Goal: Information Seeking & Learning: Find contact information

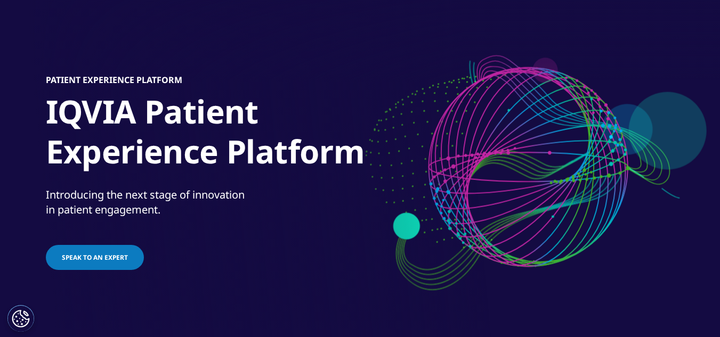
scroll to position [107, 0]
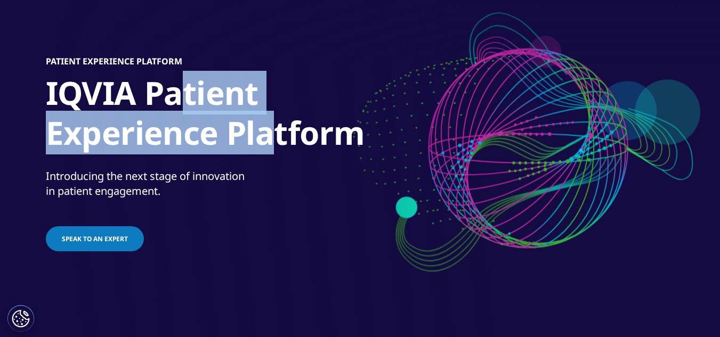
drag, startPoint x: 191, startPoint y: 107, endPoint x: 332, endPoint y: 142, distance: 145.1
click at [332, 142] on h1 "IQVIA Patient Experience Platform" at bounding box center [245, 116] width 399 height 86
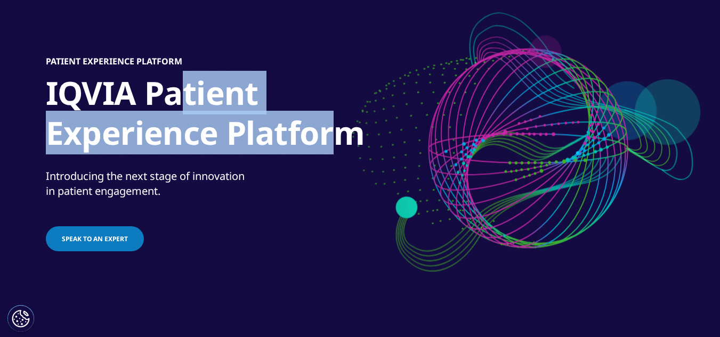
click at [332, 142] on h1 "IQVIA Patient Experience Platform" at bounding box center [245, 116] width 399 height 86
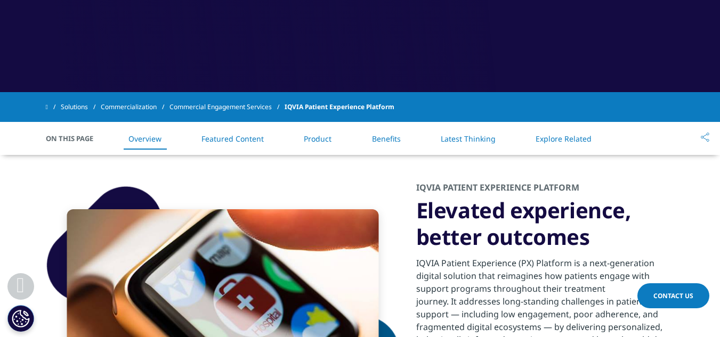
scroll to position [426, 0]
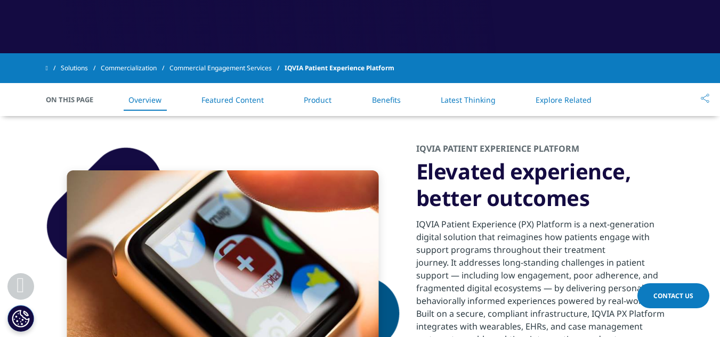
drag, startPoint x: 571, startPoint y: 211, endPoint x: 588, endPoint y: 217, distance: 17.5
click at [588, 217] on div "IQVIA Patient Experience Platform Elevated experience, better outcomes" at bounding box center [545, 270] width 258 height 254
click at [588, 217] on div "IQVIA Patient Experience (PX) Platform is a next-generation digital solution th…" at bounding box center [545, 303] width 258 height 185
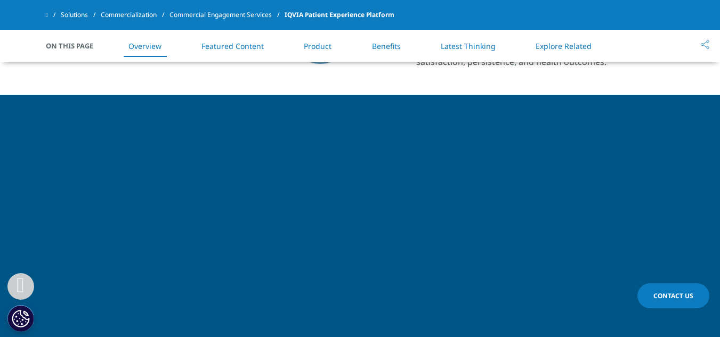
scroll to position [692, 0]
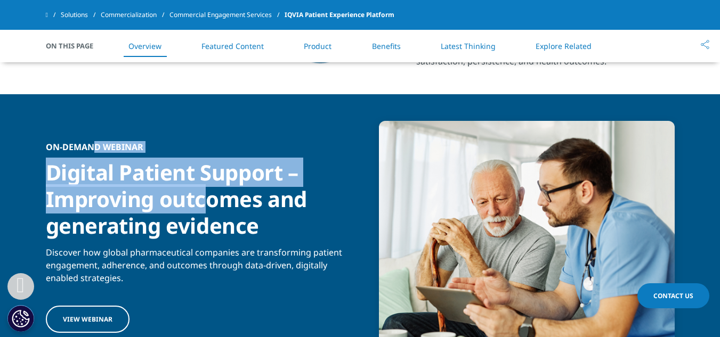
drag, startPoint x: 95, startPoint y: 151, endPoint x: 206, endPoint y: 198, distance: 119.8
click at [206, 198] on div "On-demand webinar Digital Patient Support – Improving outcomes and generating e…" at bounding box center [199, 238] width 306 height 193
click at [206, 198] on div "Digital Patient Support – Improving outcomes and generating evidence" at bounding box center [199, 195] width 306 height 87
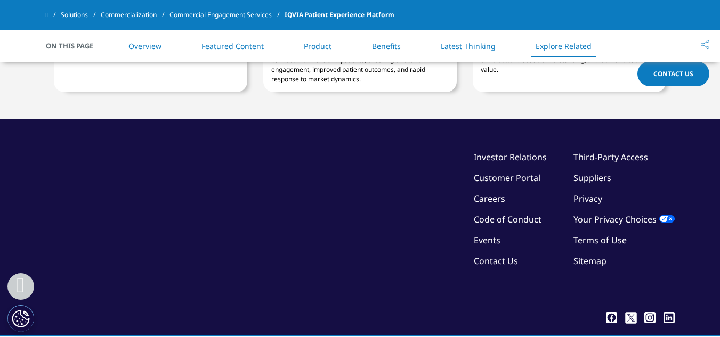
scroll to position [2695, 0]
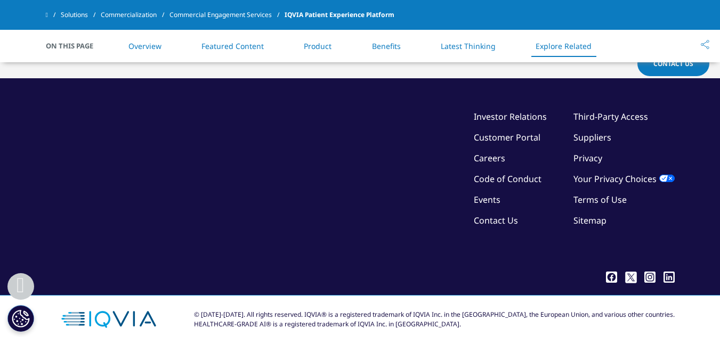
click at [502, 219] on link "Contact Us" at bounding box center [495, 221] width 44 height 12
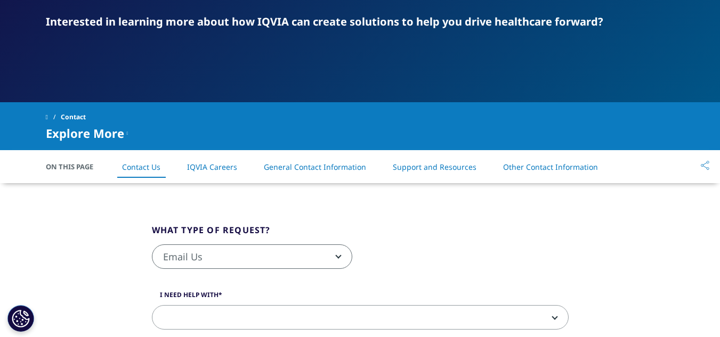
scroll to position [160, 0]
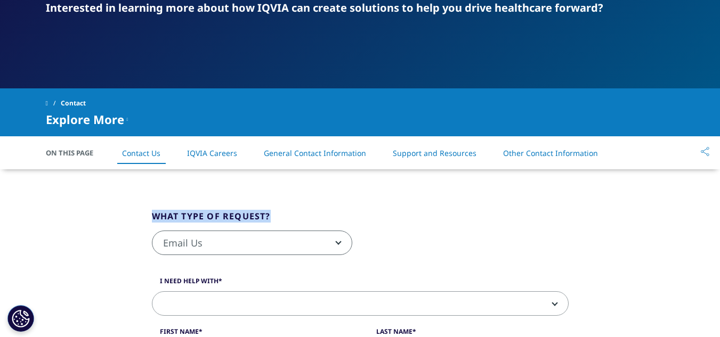
drag, startPoint x: 152, startPoint y: 216, endPoint x: 276, endPoint y: 220, distance: 124.7
click at [276, 220] on fieldset "What type of request? Email Us Request a Demo IQVIA Institute Inquiries Media I…" at bounding box center [360, 238] width 432 height 56
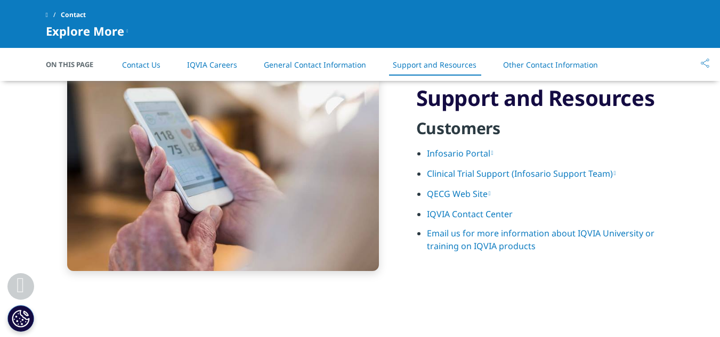
scroll to position [1409, 0]
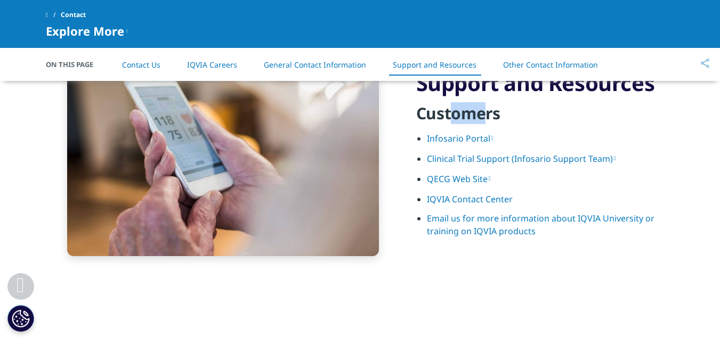
drag, startPoint x: 449, startPoint y: 115, endPoint x: 504, endPoint y: 120, distance: 55.6
click at [504, 120] on h4 "Customers" at bounding box center [545, 117] width 258 height 29
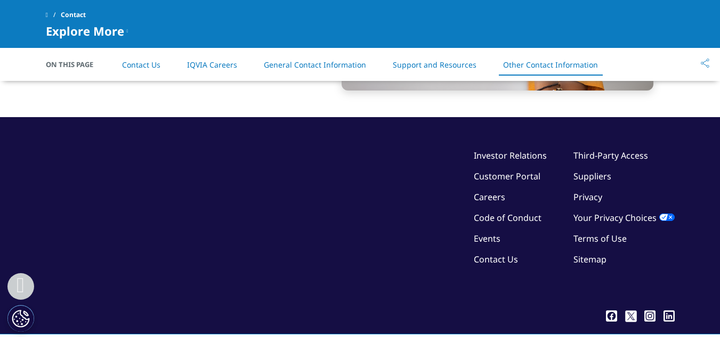
scroll to position [1881, 0]
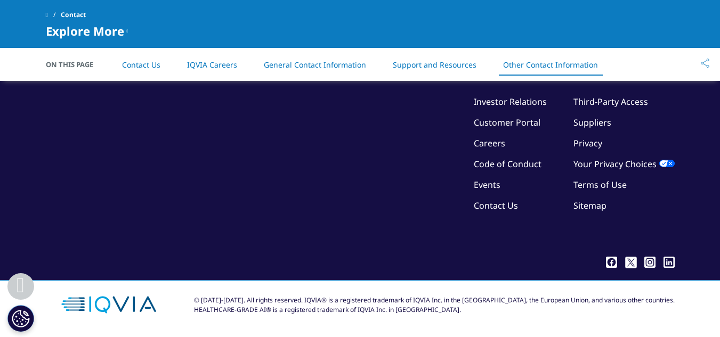
drag, startPoint x: 462, startPoint y: 301, endPoint x: 547, endPoint y: 313, distance: 86.5
click at [547, 313] on div "© 2018-2025. All rights reserved. IQVIA® is a registered trademark of IQVIA Inc…" at bounding box center [434, 305] width 480 height 19
drag, startPoint x: 489, startPoint y: 309, endPoint x: 500, endPoint y: 309, distance: 11.2
click at [500, 309] on div "© 2018-2025. All rights reserved. IQVIA® is a registered trademark of IQVIA Inc…" at bounding box center [434, 305] width 480 height 19
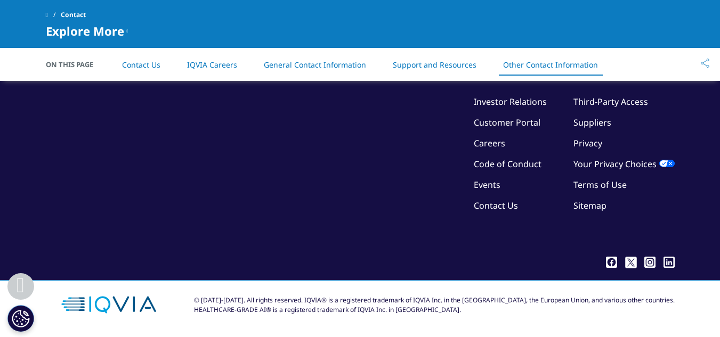
click at [500, 309] on div "© 2018-2025. All rights reserved. IQVIA® is a registered trademark of IQVIA Inc…" at bounding box center [434, 305] width 480 height 19
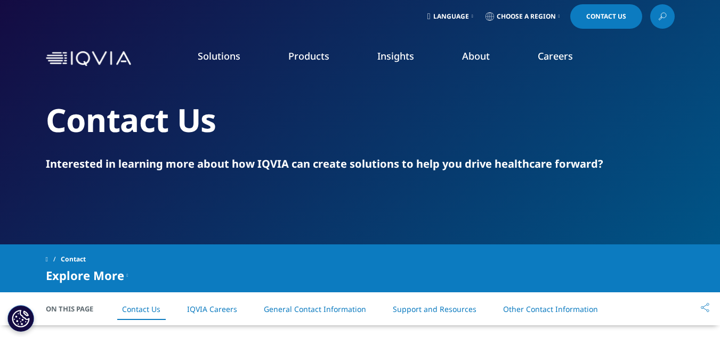
scroll to position [0, 0]
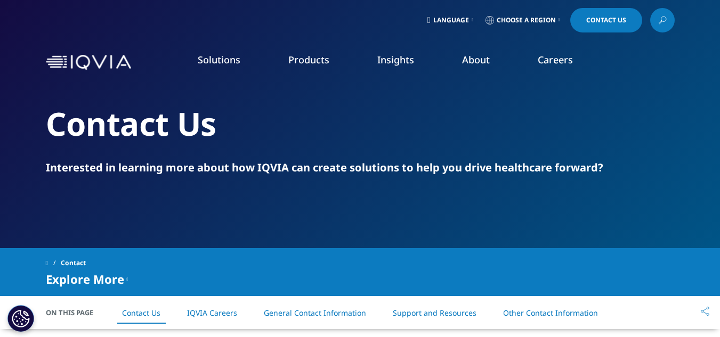
click at [558, 20] on icon at bounding box center [559, 20] width 2 height 4
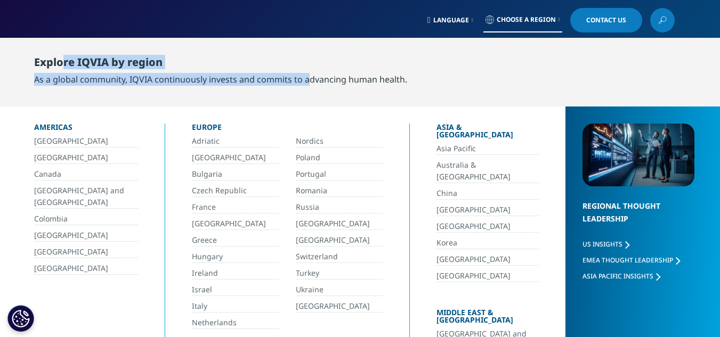
drag, startPoint x: 127, startPoint y: 76, endPoint x: 307, endPoint y: 87, distance: 180.9
click at [307, 87] on div "Explore IQVIA by region As a global community, IQVIA continuously invests and c…" at bounding box center [225, 70] width 383 height 55
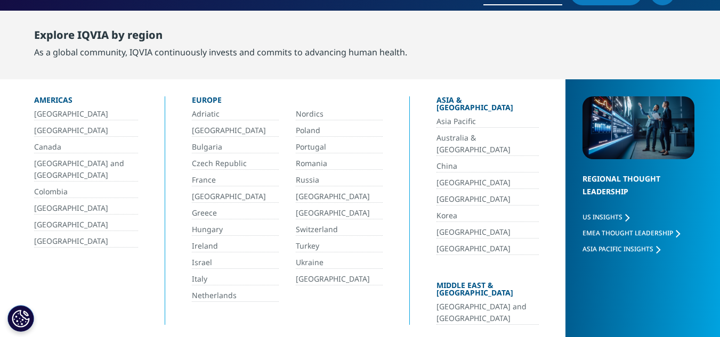
scroll to position [53, 0]
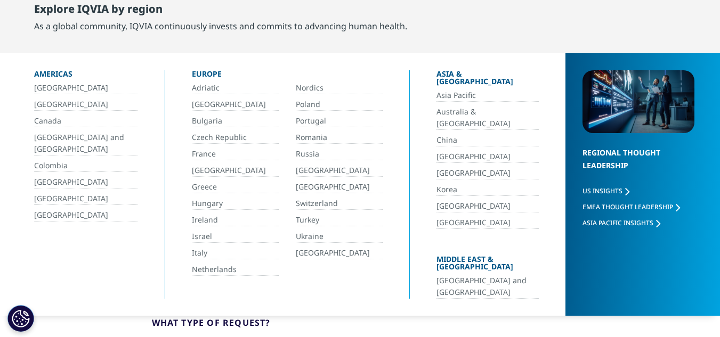
click at [436, 151] on link "[GEOGRAPHIC_DATA]" at bounding box center [487, 157] width 102 height 12
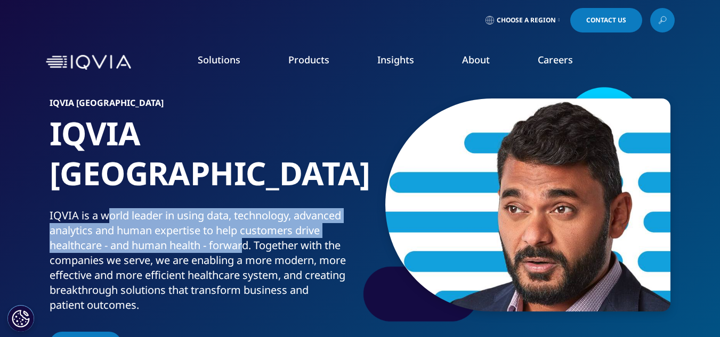
drag, startPoint x: 206, startPoint y: 194, endPoint x: 247, endPoint y: 207, distance: 43.3
click at [247, 208] on div "IQVIA is a world leader in using data, technology, advanced analytics and human…" at bounding box center [203, 260] width 306 height 104
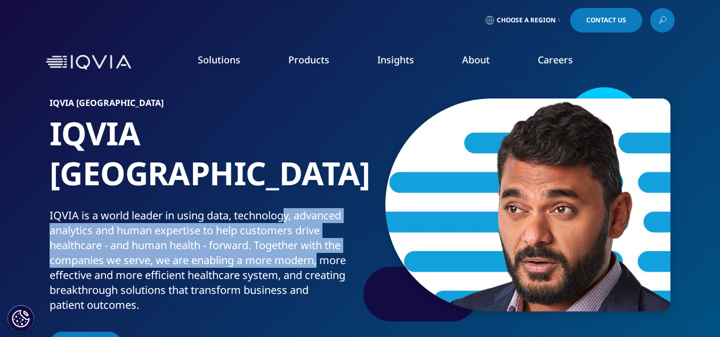
drag, startPoint x: 290, startPoint y: 175, endPoint x: 320, endPoint y: 226, distance: 59.0
click at [320, 225] on div "IQVIA is a world leader in using data, technology, advanced analytics and human…" at bounding box center [203, 260] width 306 height 104
click at [320, 226] on div "IQVIA is a world leader in using data, technology, advanced analytics and human…" at bounding box center [203, 260] width 306 height 104
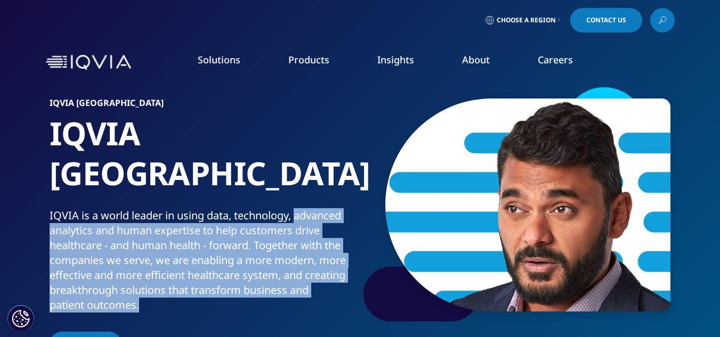
drag, startPoint x: 299, startPoint y: 176, endPoint x: 143, endPoint y: 265, distance: 180.1
click at [143, 265] on div "IQVIA is a world leader in using data, technology, advanced analytics and human…" at bounding box center [203, 260] width 306 height 104
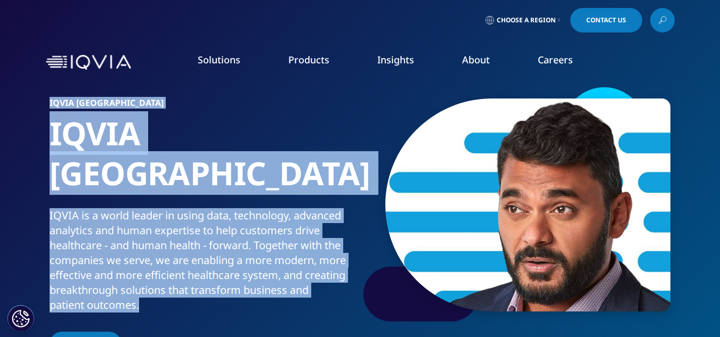
drag, startPoint x: 152, startPoint y: 262, endPoint x: 61, endPoint y: 134, distance: 157.1
click at [47, 100] on div "IQVIA [GEOGRAPHIC_DATA] IQVIA [GEOGRAPHIC_DATA] IQVIA is a world leader in usin…" at bounding box center [360, 222] width 628 height 274
click at [61, 134] on h1 "IQVIA [GEOGRAPHIC_DATA]" at bounding box center [203, 160] width 306 height 95
drag, startPoint x: 49, startPoint y: 100, endPoint x: 155, endPoint y: 264, distance: 195.3
click at [155, 264] on div "IQVIA India IQVIA India IQVIA is a world leader in using data, technology, adva…" at bounding box center [360, 222] width 628 height 274
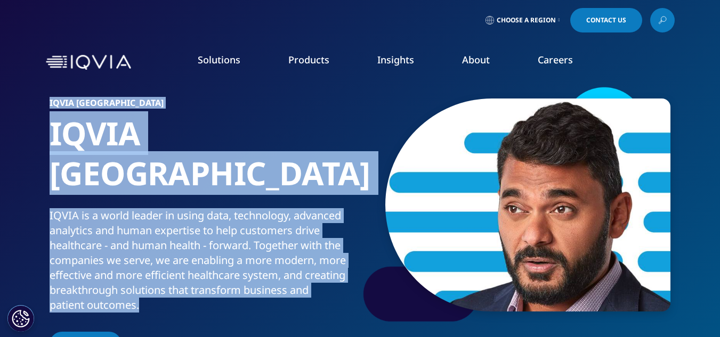
click at [155, 264] on div "IQVIA is a world leader in using data, technology, advanced analytics and human…" at bounding box center [203, 260] width 306 height 104
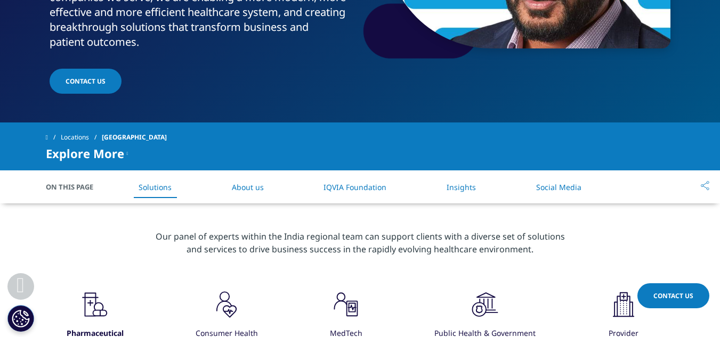
scroll to position [266, 0]
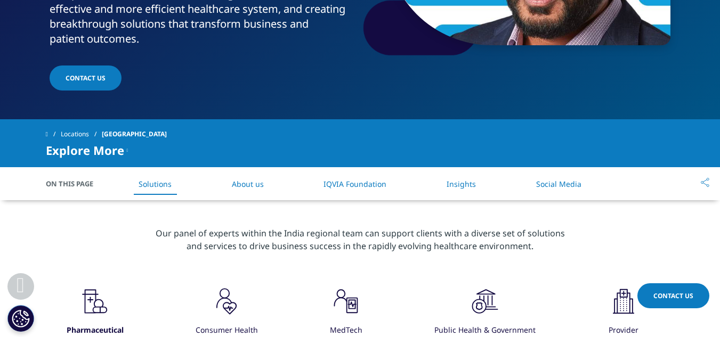
click at [428, 227] on p "Our panel of experts within the India regional team can support clients with a …" at bounding box center [360, 243] width 416 height 32
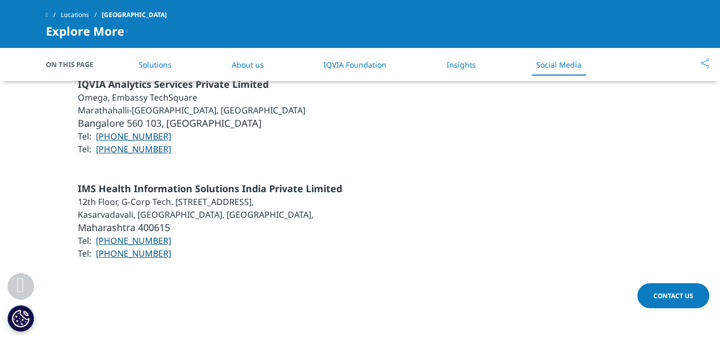
scroll to position [2558, 0]
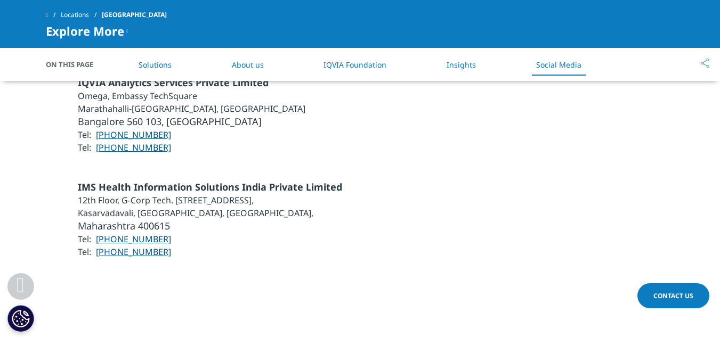
click at [120, 194] on li "12th Floor, G-Corp Tech. Park, Ghodbunder Rd, Sai Nagar," at bounding box center [210, 200] width 264 height 13
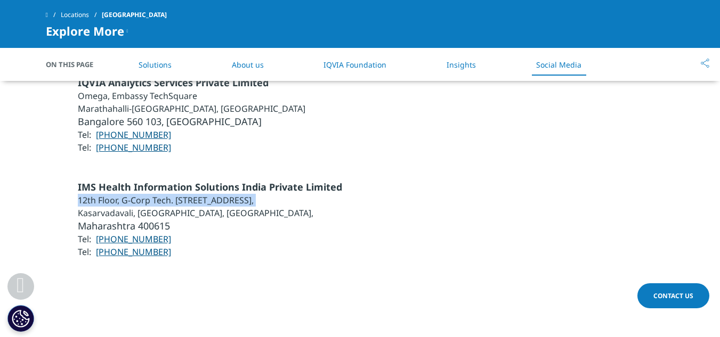
click at [120, 194] on li "12th Floor, G-Corp Tech. Park, Ghodbunder Rd, Sai Nagar," at bounding box center [210, 200] width 264 height 13
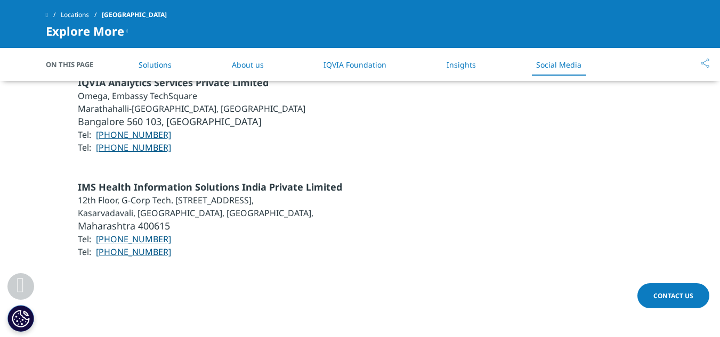
click at [175, 207] on li "Kasarvadavali, Thane West, Thane," at bounding box center [210, 213] width 264 height 13
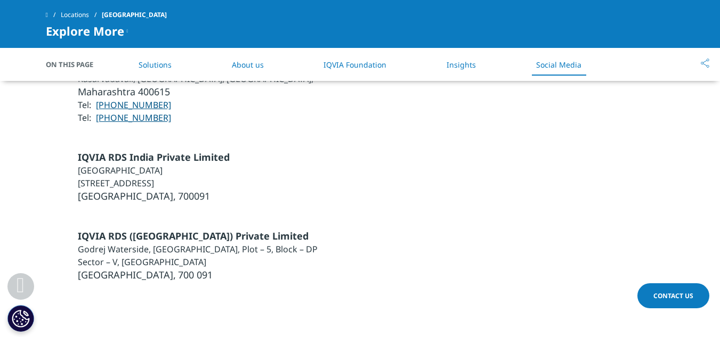
scroll to position [2695, 0]
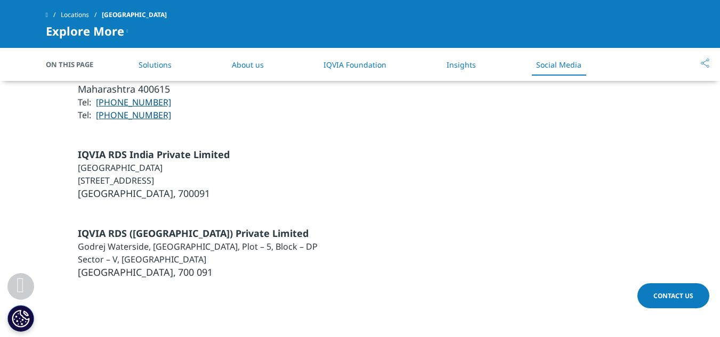
drag, startPoint x: 129, startPoint y: 118, endPoint x: 207, endPoint y: 136, distance: 79.7
click at [207, 148] on ul "IQVIA RDS India Private Limited South City Pinnacle, 12th Floor, Mangalam Busin…" at bounding box center [154, 174] width 152 height 52
click at [207, 174] on li "11/1, Salt Lake City, Block – EP" at bounding box center [154, 180] width 152 height 13
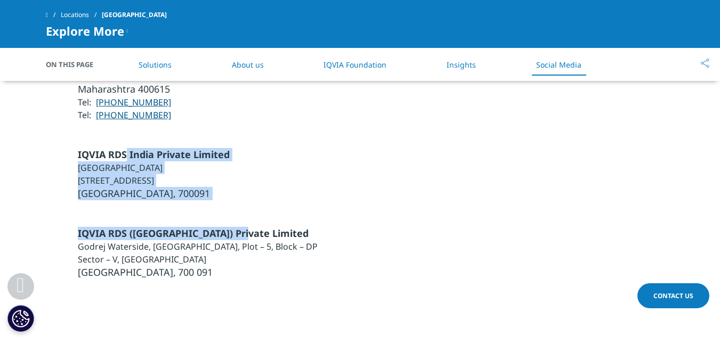
drag, startPoint x: 137, startPoint y: 117, endPoint x: 300, endPoint y: 175, distance: 173.0
click at [300, 200] on div "IQVIA RDS (India) Private Limited Godrej Waterside, Tower II, 14th Floor, Plot …" at bounding box center [360, 239] width 628 height 79
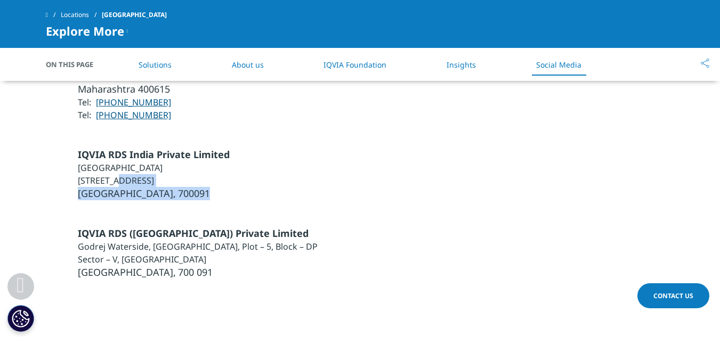
drag, startPoint x: 247, startPoint y: 147, endPoint x: 261, endPoint y: 151, distance: 14.9
click at [230, 151] on ul "IQVIA RDS India Private Limited South City Pinnacle, 12th Floor, Mangalam Busin…" at bounding box center [154, 174] width 152 height 52
click at [230, 187] on li "Kolkata, 700091" at bounding box center [154, 193] width 152 height 13
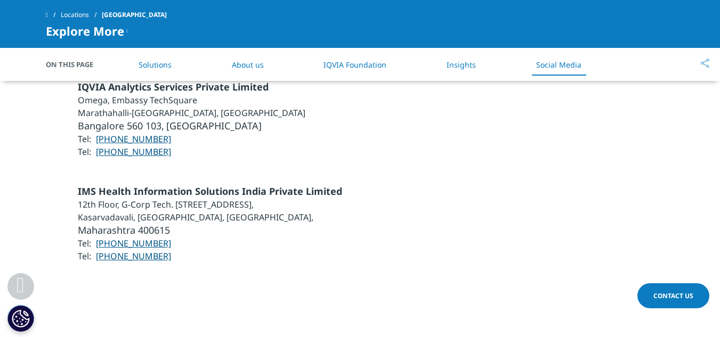
scroll to position [2535, 0]
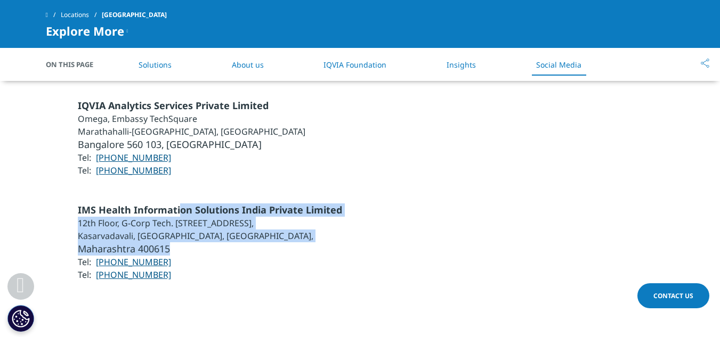
drag, startPoint x: 207, startPoint y: 173, endPoint x: 263, endPoint y: 199, distance: 61.2
click at [263, 203] on ul "IMS Health Information Solutions India Private Limited 12th Floor, G-Corp Tech.…" at bounding box center [210, 242] width 264 height 78
click at [263, 242] on li "Maharashtra 400615" at bounding box center [210, 248] width 264 height 13
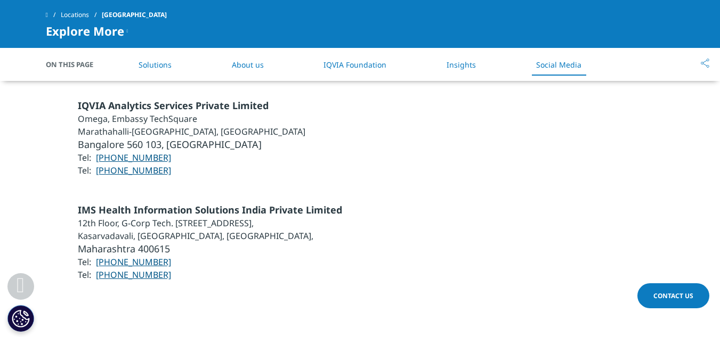
drag, startPoint x: 210, startPoint y: 162, endPoint x: 331, endPoint y: 187, distance: 123.0
click at [331, 203] on ul "IMS Health Information Solutions India Private Limited 12th Floor, G-Corp Tech.…" at bounding box center [210, 242] width 264 height 78
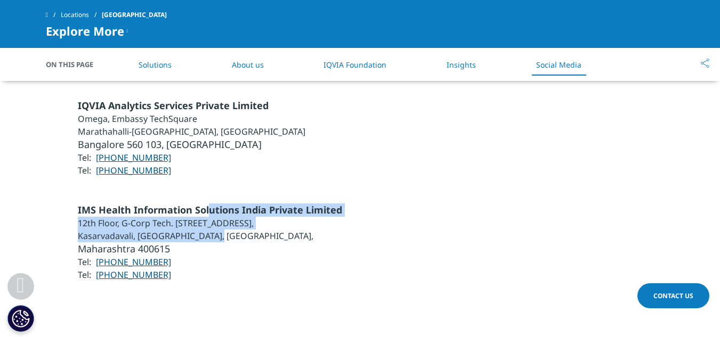
click at [331, 230] on li "Kasarvadavali, Thane West, Thane," at bounding box center [210, 236] width 264 height 13
drag, startPoint x: 194, startPoint y: 162, endPoint x: 233, endPoint y: 186, distance: 46.0
click at [233, 203] on ul "IMS Health Information Solutions India Private Limited 12th Floor, G-Corp Tech.…" at bounding box center [210, 242] width 264 height 78
click at [233, 230] on li "Kasarvadavali, Thane West, Thane," at bounding box center [210, 236] width 264 height 13
drag, startPoint x: 183, startPoint y: 170, endPoint x: 213, endPoint y: 191, distance: 37.1
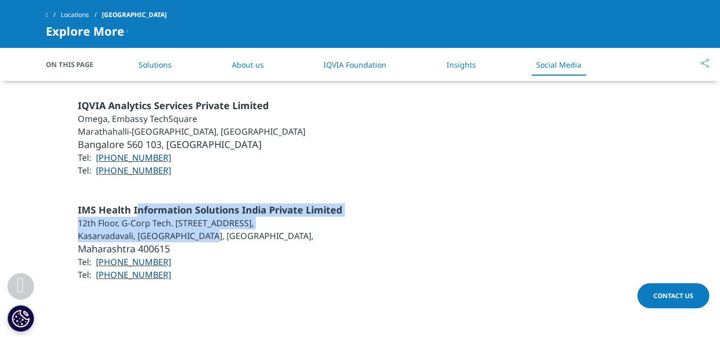
click at [213, 203] on ul "IMS Health Information Solutions India Private Limited 12th Floor, G-Corp Tech.…" at bounding box center [210, 242] width 264 height 78
click at [213, 230] on li "Kasarvadavali, Thane West, Thane," at bounding box center [210, 236] width 264 height 13
drag, startPoint x: 201, startPoint y: 186, endPoint x: 76, endPoint y: 166, distance: 126.8
click at [76, 203] on div "IMS Health Information Solutions India Private Limited 12th Floor, G-Corp Tech.…" at bounding box center [360, 242] width 628 height 78
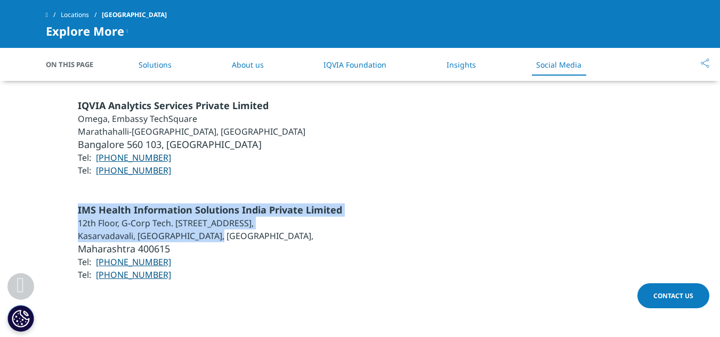
drag, startPoint x: 76, startPoint y: 161, endPoint x: 216, endPoint y: 187, distance: 143.1
click at [216, 203] on div "IMS Health Information Solutions India Private Limited 12th Floor, G-Corp Tech.…" at bounding box center [360, 242] width 628 height 78
click at [216, 230] on li "Kasarvadavali, Thane West, Thane," at bounding box center [210, 236] width 264 height 13
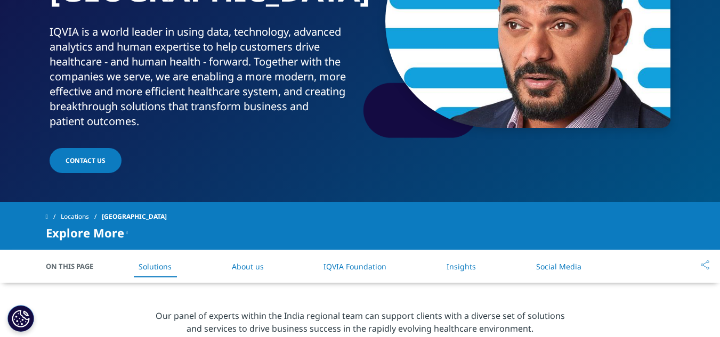
scroll to position [213, 0]
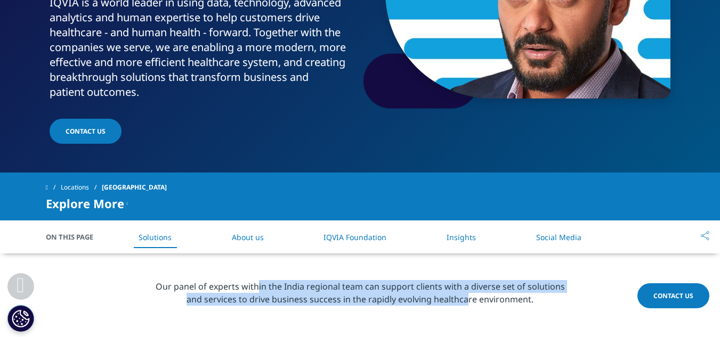
drag, startPoint x: 259, startPoint y: 251, endPoint x: 470, endPoint y: 262, distance: 211.7
click at [470, 280] on p "Our panel of experts within the India regional team can support clients with a …" at bounding box center [360, 296] width 416 height 32
drag, startPoint x: 158, startPoint y: 252, endPoint x: 536, endPoint y: 269, distance: 378.0
click at [536, 280] on p "Our panel of experts within the India regional team can support clients with a …" at bounding box center [360, 296] width 416 height 32
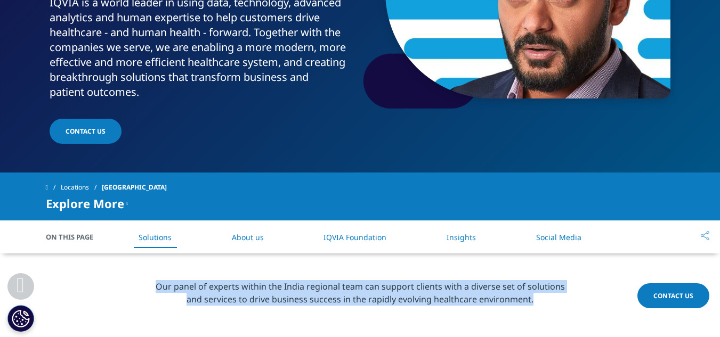
click at [536, 280] on p "Our panel of experts within the India regional team can support clients with a …" at bounding box center [360, 296] width 416 height 32
drag, startPoint x: 535, startPoint y: 266, endPoint x: 155, endPoint y: 245, distance: 380.3
click at [155, 254] on section "Our panel of experts within the India regional team can support clients with a …" at bounding box center [360, 296] width 720 height 85
drag, startPoint x: 153, startPoint y: 247, endPoint x: 573, endPoint y: 269, distance: 419.7
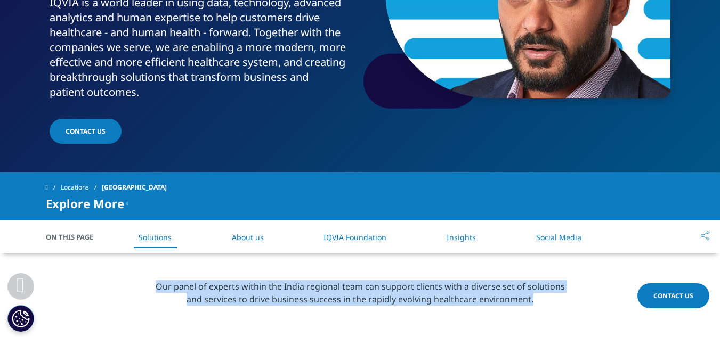
click at [573, 269] on section "Our panel of experts within the India regional team can support clients with a …" at bounding box center [360, 296] width 720 height 85
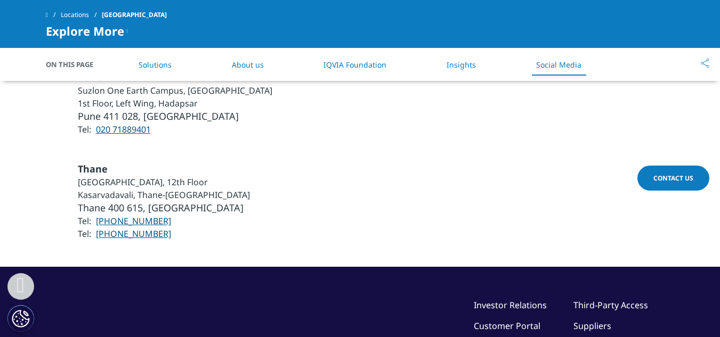
scroll to position [3552, 0]
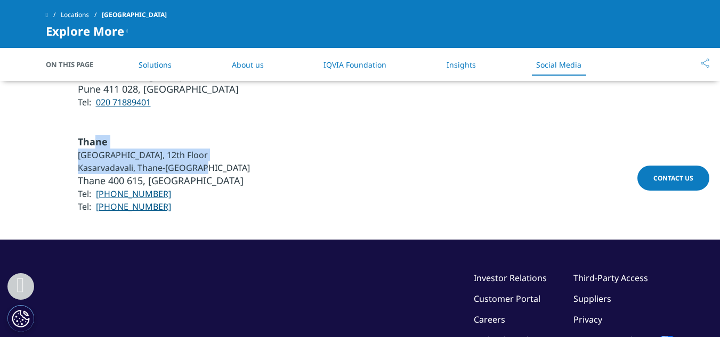
drag, startPoint x: 94, startPoint y: 101, endPoint x: 224, endPoint y: 122, distance: 132.3
click at [223, 135] on ul "Thane GCORP Tech Park, 12th Floor Kasarvadavali, Thane-Ghodbunder Road Thane 40…" at bounding box center [164, 174] width 172 height 78
click at [225, 161] on li "Kasarvadavali, Thane-Ghodbunder Road" at bounding box center [164, 167] width 172 height 13
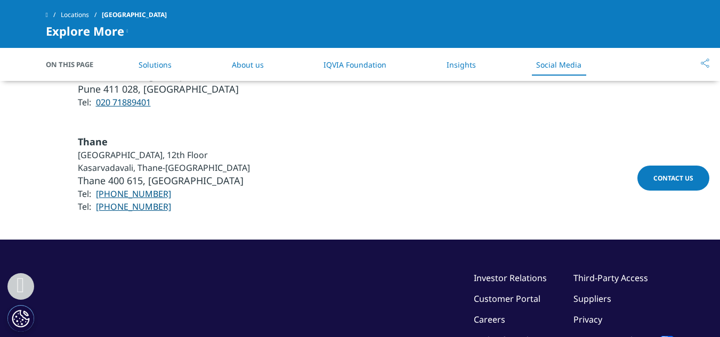
click at [247, 135] on div "Thane GCORP Tech Park, 12th Floor Kasarvadavali, Thane-Ghodbunder Road Thane 40…" at bounding box center [360, 174] width 628 height 78
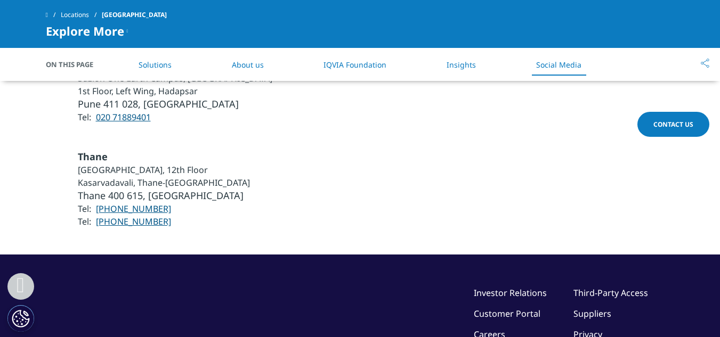
scroll to position [3446, 0]
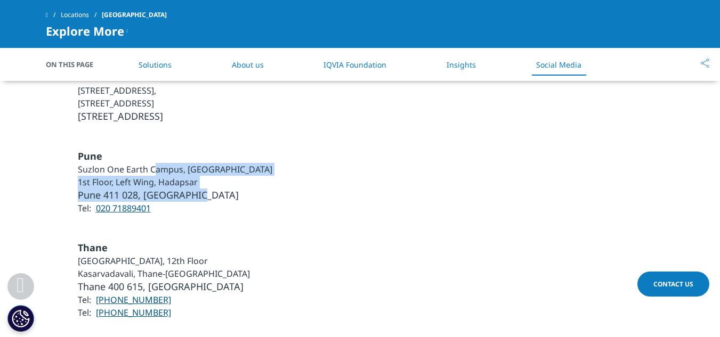
drag, startPoint x: 152, startPoint y: 121, endPoint x: 234, endPoint y: 148, distance: 86.4
click at [234, 150] on ul "Pune Suzlon One Earth Campus, Aqua Lounge 1st Floor, Left Wing, Hadapsar Pune 4…" at bounding box center [175, 182] width 194 height 65
click at [235, 189] on li "Pune 411 028, Maharashtra" at bounding box center [175, 195] width 194 height 13
drag, startPoint x: 102, startPoint y: 119, endPoint x: 188, endPoint y: 135, distance: 87.7
click at [188, 150] on ul "Pune Suzlon One Earth Campus, Aqua Lounge 1st Floor, Left Wing, Hadapsar Pune 4…" at bounding box center [175, 182] width 194 height 65
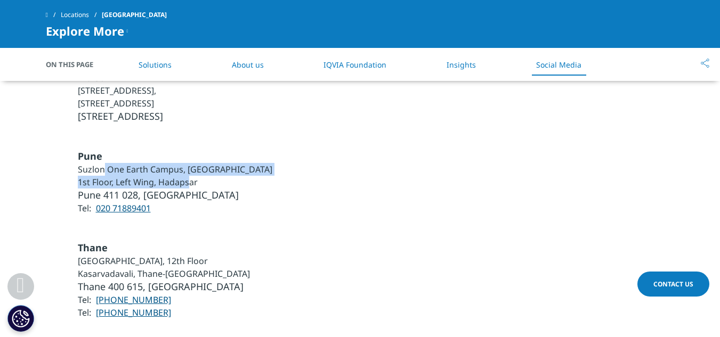
click at [188, 176] on li "1st Floor, Left Wing, Hadapsar" at bounding box center [175, 182] width 194 height 13
drag, startPoint x: 76, startPoint y: 110, endPoint x: 187, endPoint y: 153, distance: 120.1
click at [187, 153] on div "Pune Suzlon One Earth Campus, Aqua Lounge 1st Floor, Left Wing, Hadapsar Pune 4…" at bounding box center [360, 182] width 628 height 65
click at [187, 189] on span "Pune 411 028, Maharashtra" at bounding box center [158, 195] width 161 height 13
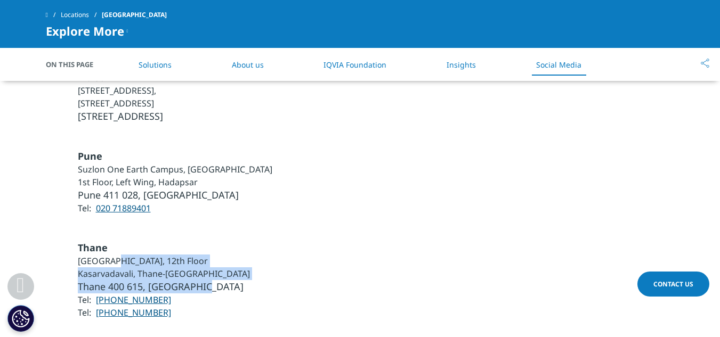
drag, startPoint x: 130, startPoint y: 213, endPoint x: 244, endPoint y: 241, distance: 117.8
click at [244, 241] on div "Thane GCORP Tech Park, 12th Floor Kasarvadavali, Thane-Ghodbunder Road Thane 40…" at bounding box center [360, 280] width 628 height 78
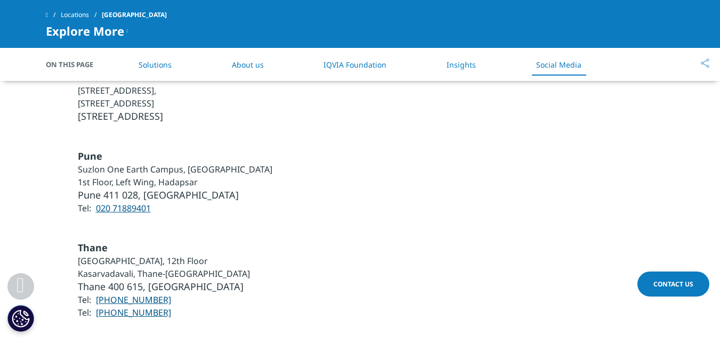
drag, startPoint x: 211, startPoint y: 152, endPoint x: 218, endPoint y: 155, distance: 7.6
click at [218, 155] on ul "Pune Suzlon One Earth Campus, Aqua Lounge 1st Floor, Left Wing, Hadapsar Pune 4…" at bounding box center [175, 182] width 194 height 65
click at [218, 202] on li "Tel: 020 71889401" at bounding box center [175, 208] width 194 height 13
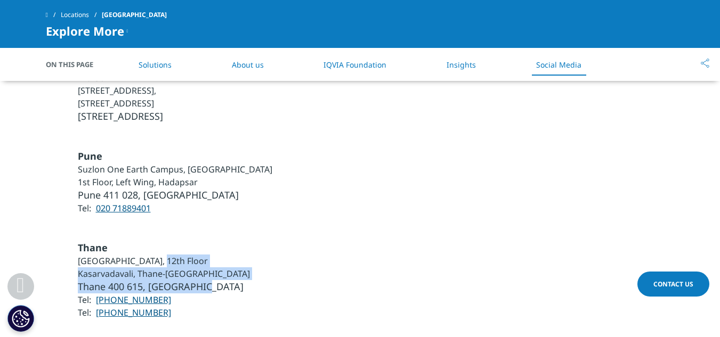
drag, startPoint x: 159, startPoint y: 213, endPoint x: 224, endPoint y: 241, distance: 71.3
click at [224, 241] on ul "Thane GCORP Tech Park, 12th Floor Kasarvadavali, Thane-Ghodbunder Road Thane 40…" at bounding box center [164, 280] width 172 height 78
click at [224, 280] on li "Thane 400 615, Maharashtra" at bounding box center [164, 286] width 172 height 13
drag, startPoint x: 162, startPoint y: 214, endPoint x: 237, endPoint y: 233, distance: 77.1
click at [237, 241] on ul "Thane GCORP Tech Park, 12th Floor Kasarvadavali, Thane-Ghodbunder Road Thane 40…" at bounding box center [164, 280] width 172 height 78
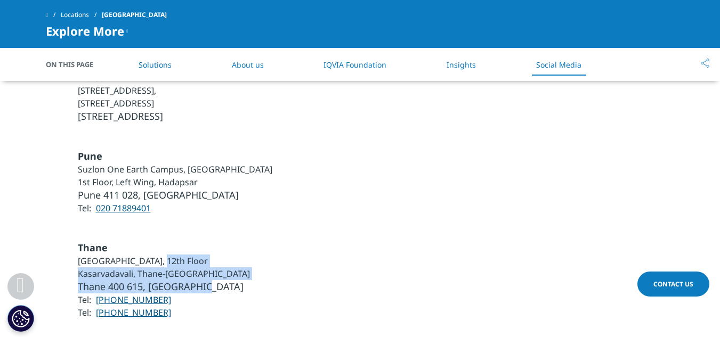
click at [237, 280] on li "Thane 400 615, Maharashtra" at bounding box center [164, 286] width 172 height 13
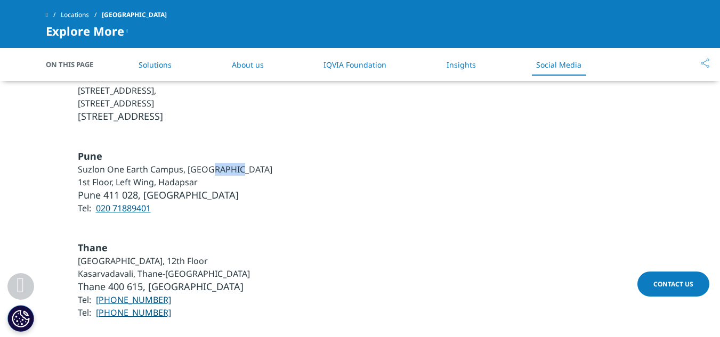
drag, startPoint x: 210, startPoint y: 124, endPoint x: 245, endPoint y: 120, distance: 35.3
click at [245, 150] on div "Pune Suzlon One Earth Campus, Aqua Lounge 1st Floor, Left Wing, Hadapsar Pune 4…" at bounding box center [360, 182] width 628 height 65
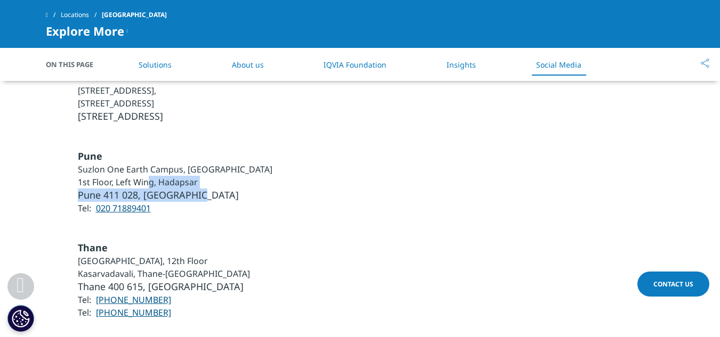
drag, startPoint x: 178, startPoint y: 132, endPoint x: 228, endPoint y: 142, distance: 51.5
click at [228, 150] on ul "Pune Suzlon One Earth Campus, Aqua Lounge 1st Floor, Left Wing, Hadapsar Pune 4…" at bounding box center [175, 182] width 194 height 65
click at [228, 189] on li "Pune 411 028, Maharashtra" at bounding box center [175, 195] width 194 height 13
click at [108, 267] on li "Kasarvadavali, Thane-Ghodbunder Road" at bounding box center [164, 273] width 172 height 13
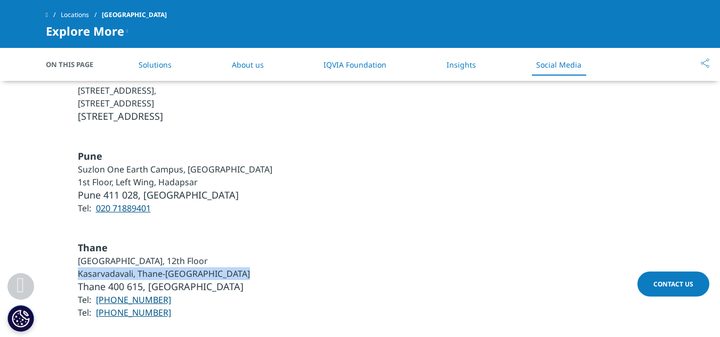
click at [108, 267] on li "Kasarvadavali, Thane-Ghodbunder Road" at bounding box center [164, 273] width 172 height 13
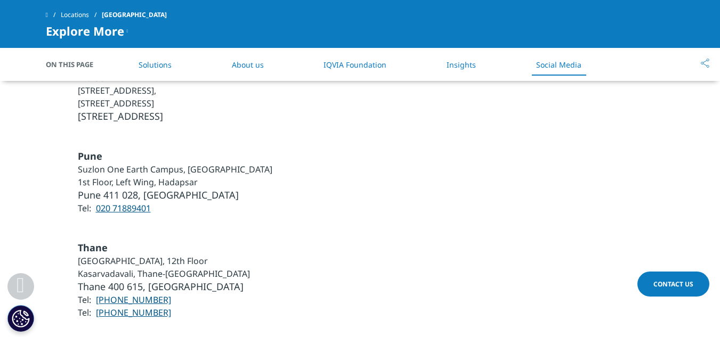
click at [121, 255] on li "GCORP Tech Park, 12th Floor" at bounding box center [164, 261] width 172 height 13
click at [161, 280] on span "Thane 400 615, Maharashtra" at bounding box center [161, 286] width 166 height 13
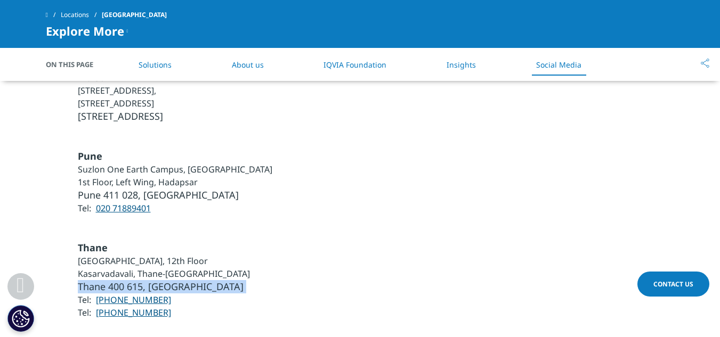
click at [161, 280] on span "Thane 400 615, Maharashtra" at bounding box center [161, 286] width 166 height 13
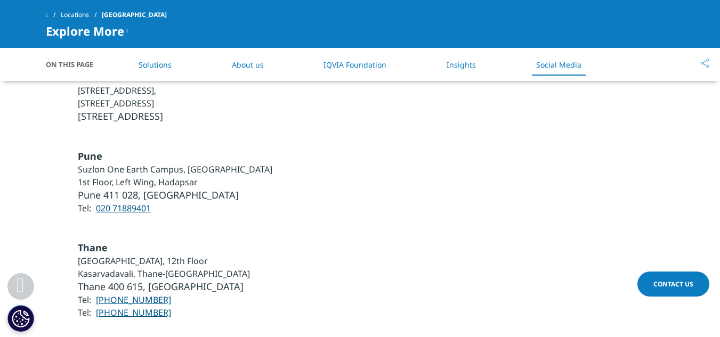
click at [146, 267] on li "Kasarvadavali, Thane-Ghodbunder Road" at bounding box center [164, 273] width 172 height 13
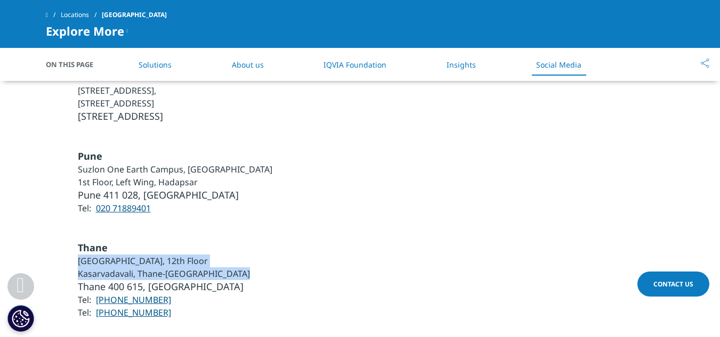
drag, startPoint x: 146, startPoint y: 228, endPoint x: 128, endPoint y: 217, distance: 21.3
click at [128, 241] on ul "Thane GCORP Tech Park, 12th Floor Kasarvadavali, Thane-Ghodbunder Road Thane 40…" at bounding box center [164, 280] width 172 height 78
click at [128, 255] on li "GCORP Tech Park, 12th Floor" at bounding box center [164, 261] width 172 height 13
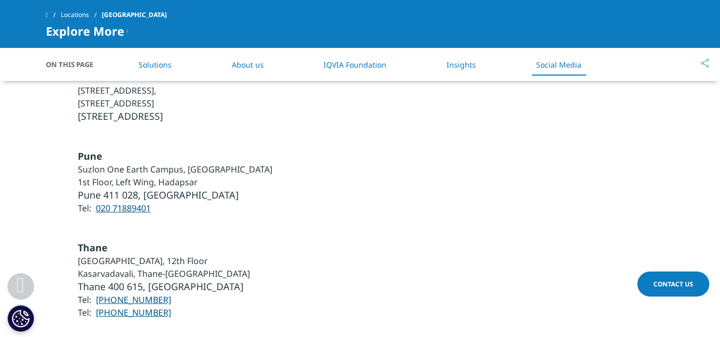
click at [86, 241] on span "Thane" at bounding box center [93, 247] width 30 height 13
click at [121, 255] on li "GCORP Tech Park, 12th Floor" at bounding box center [164, 261] width 172 height 13
drag, startPoint x: 166, startPoint y: 111, endPoint x: 265, endPoint y: 159, distance: 110.3
click at [265, 159] on div "Pune Suzlon One Earth Campus, Aqua Lounge 1st Floor, Left Wing, Hadapsar Pune 4…" at bounding box center [360, 182] width 628 height 65
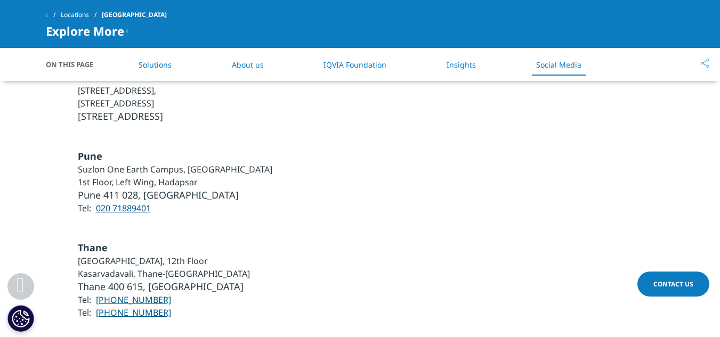
click at [265, 159] on div "Pune Suzlon One Earth Campus, Aqua Lounge 1st Floor, Left Wing, Hadapsar Pune 4…" at bounding box center [360, 182] width 628 height 65
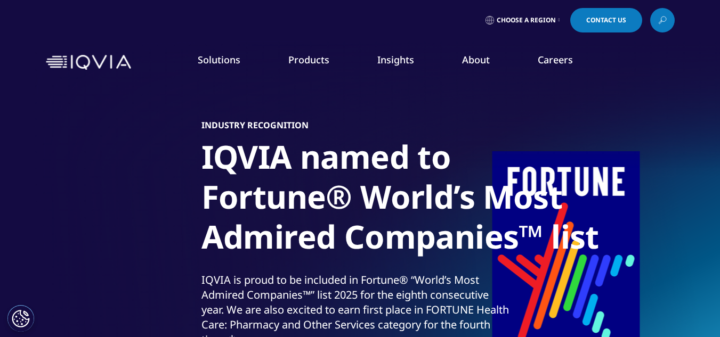
click at [0, 156] on section "Discover your passion at IQVIA Creating a healthier world starts with a passion…" at bounding box center [360, 239] width 720 height 479
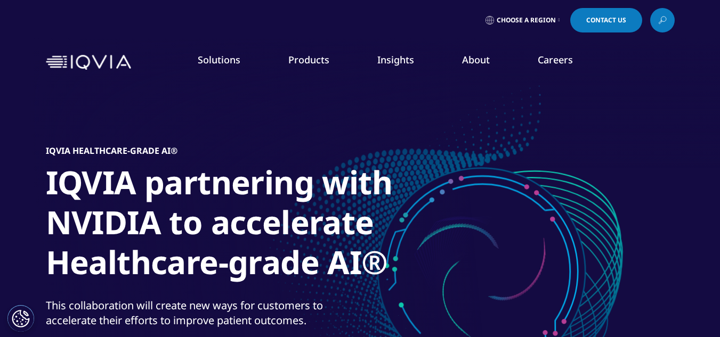
click at [454, 153] on div "Real World Evidence. Real Confidence. Real Results. Generate and disseminate ev…" at bounding box center [464, 250] width 512 height 250
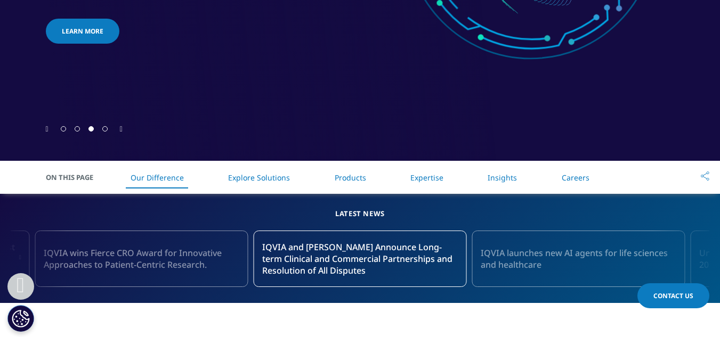
scroll to position [320, 0]
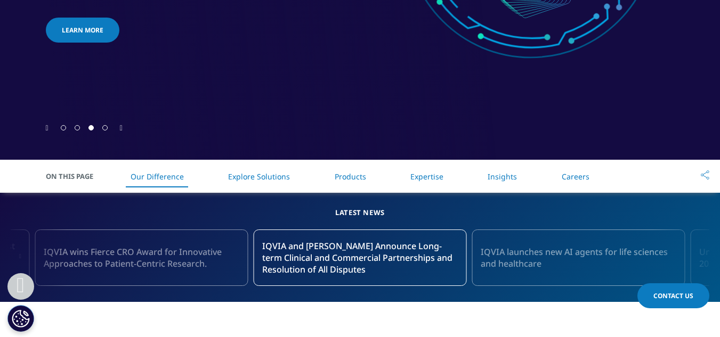
click at [344, 173] on link "Products" at bounding box center [349, 176] width 31 height 10
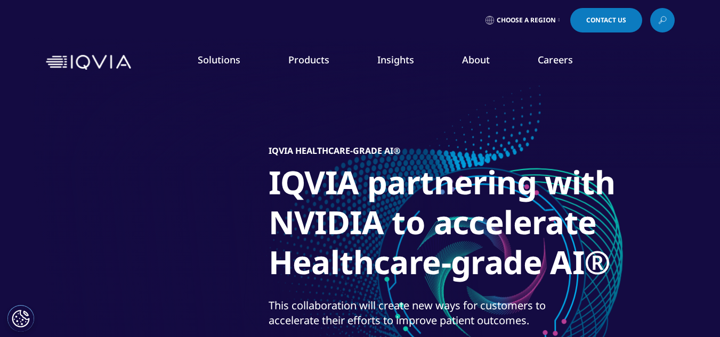
click at [268, 186] on h1 "IQVIA partnering with NVIDIA to accelerate Healthcare-grade AI®" at bounding box center [467, 225] width 399 height 126
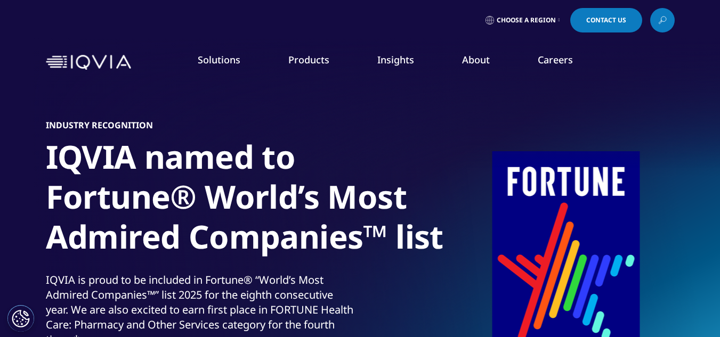
click at [369, 243] on h1 "IQVIA named to Fortune® World’s Most Admired Companies™ list" at bounding box center [245, 200] width 399 height 126
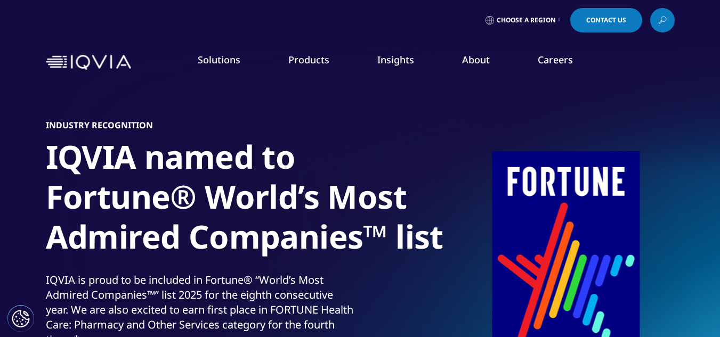
scroll to position [35, 0]
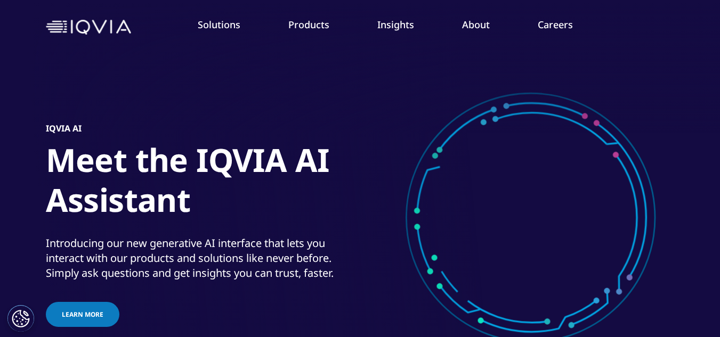
scroll to position [35, 0]
